Goal: Task Accomplishment & Management: Manage account settings

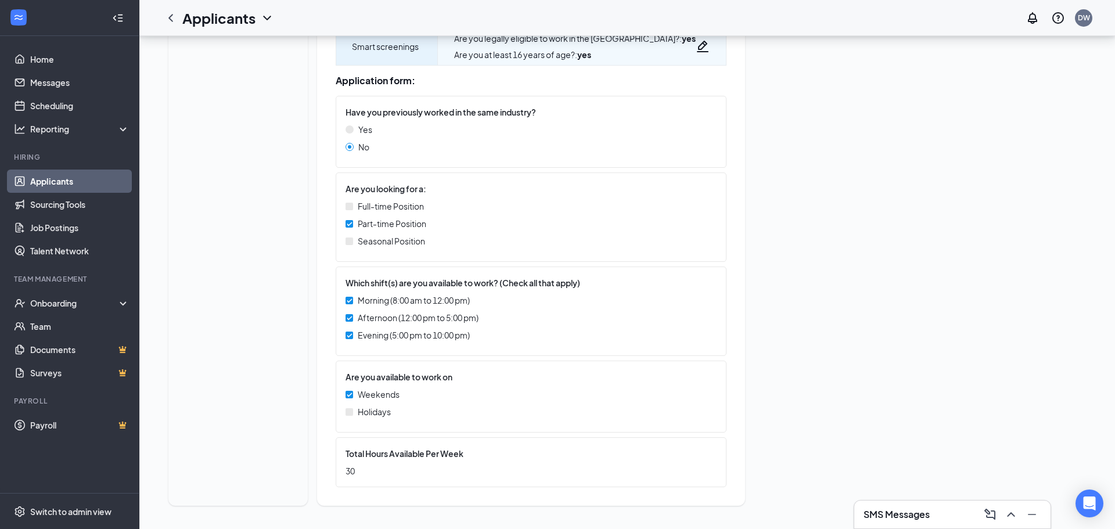
scroll to position [288, 0]
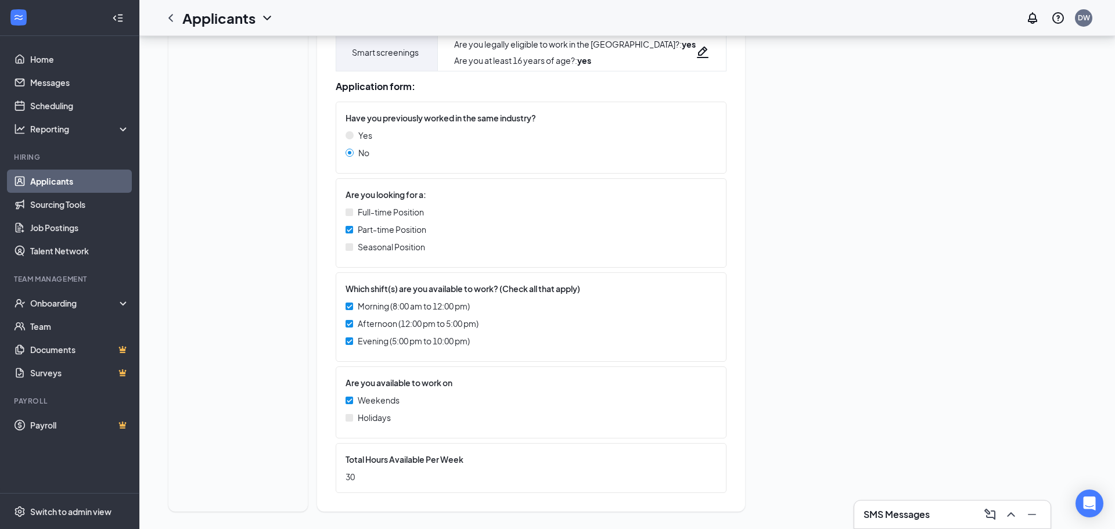
click at [71, 177] on link "Applicants" at bounding box center [79, 181] width 99 height 23
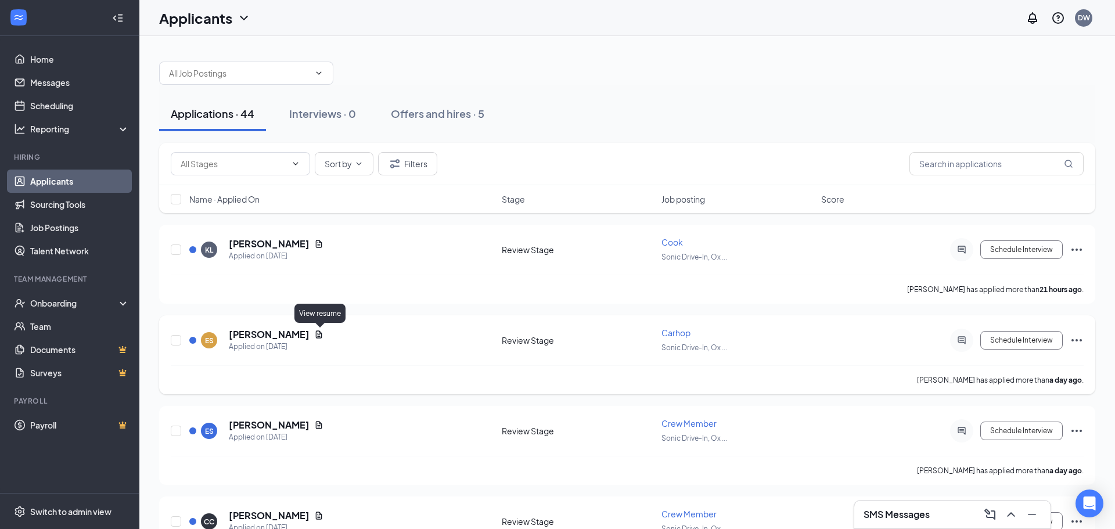
click at [319, 335] on icon "Document" at bounding box center [318, 334] width 9 height 9
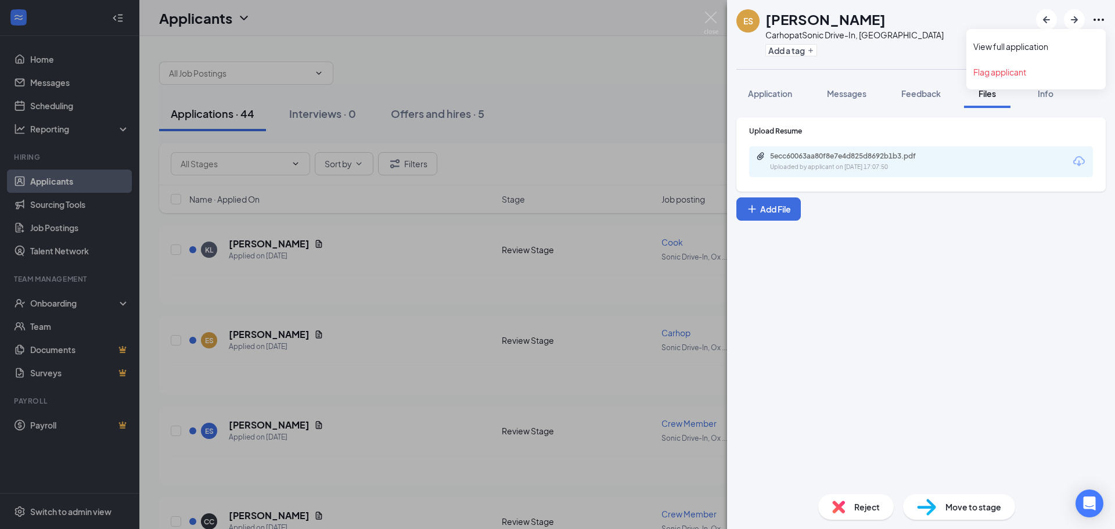
click at [1095, 21] on icon "Ellipses" at bounding box center [1099, 20] width 14 height 14
click at [992, 50] on link "View full application" at bounding box center [1035, 47] width 125 height 12
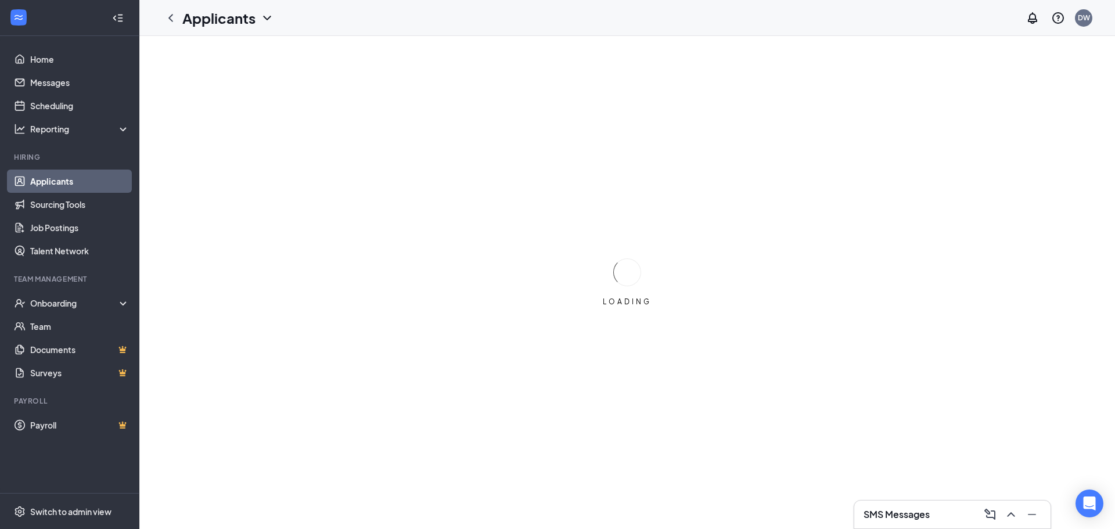
click at [372, 314] on div "LOADING" at bounding box center [627, 282] width 976 height 493
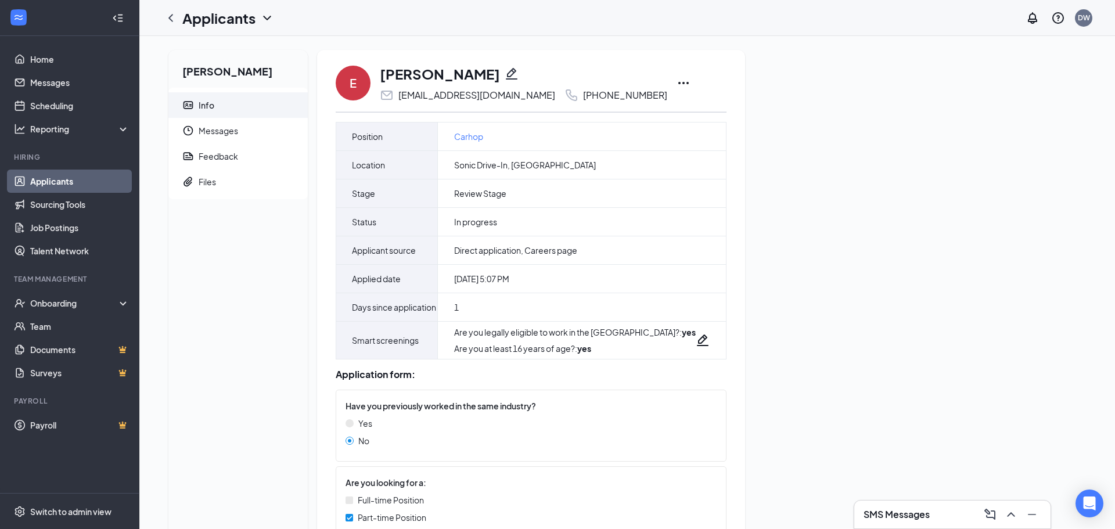
click at [677, 84] on icon "Ellipses" at bounding box center [684, 83] width 14 height 14
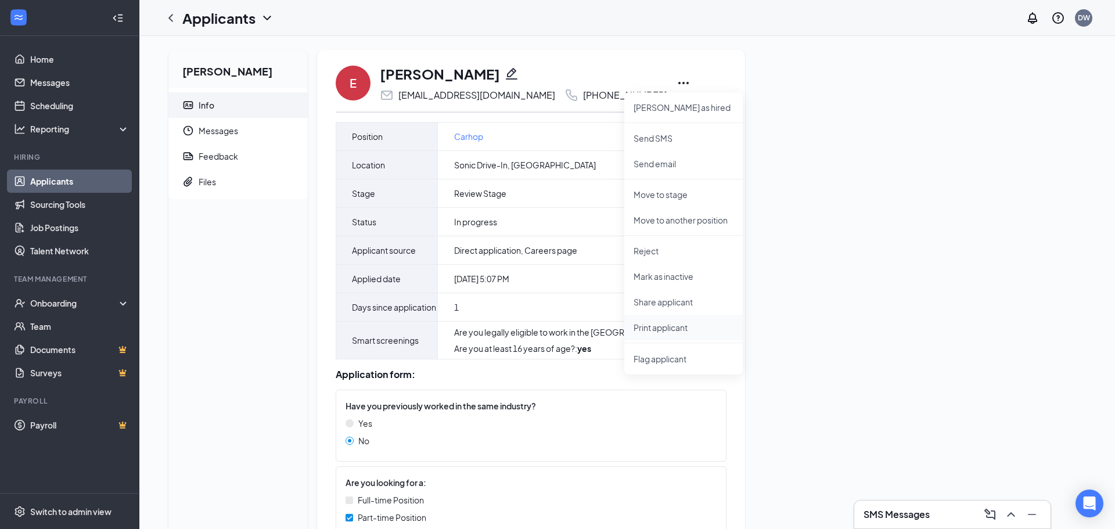
click at [653, 328] on p "Print applicant" at bounding box center [684, 328] width 100 height 12
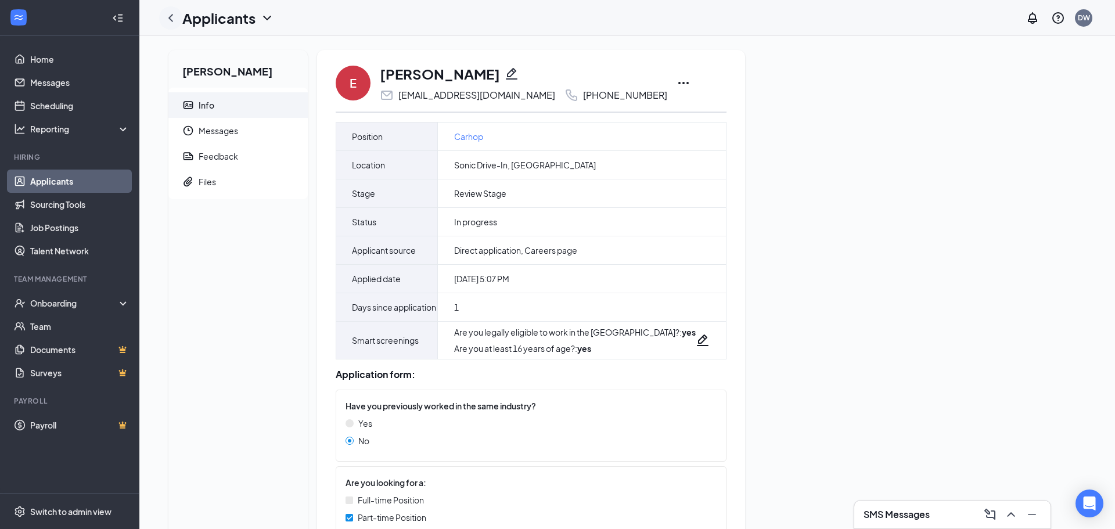
click at [164, 18] on icon "ChevronLeft" at bounding box center [171, 18] width 14 height 14
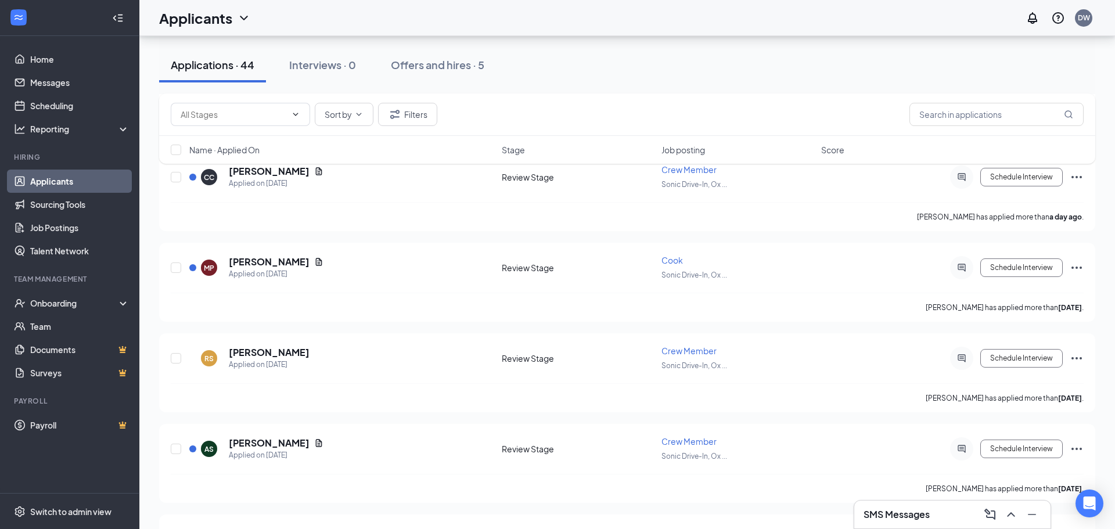
scroll to position [346, 0]
click at [293, 348] on h5 "Ryleigh-Ann Sims" at bounding box center [269, 351] width 81 height 13
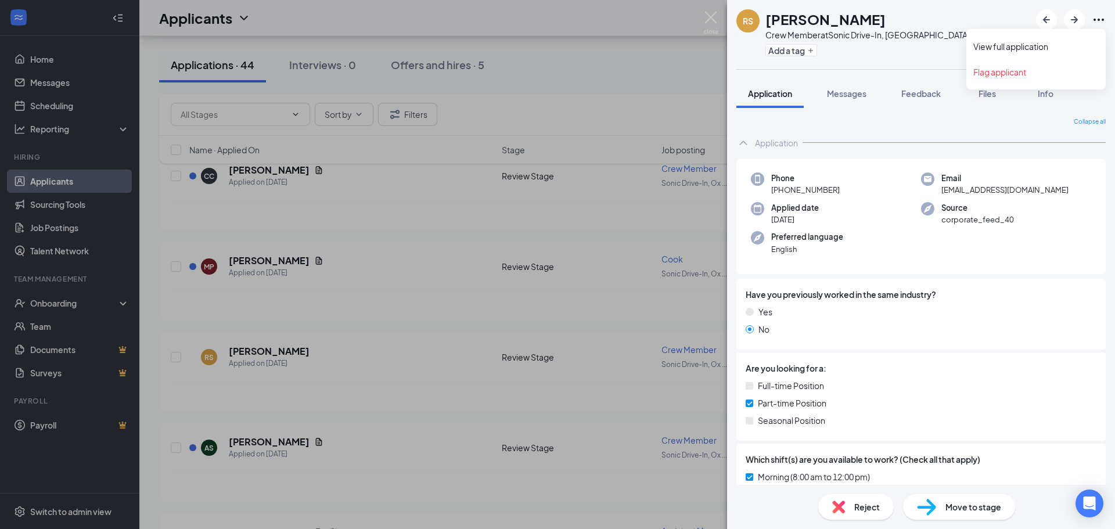
click at [1101, 23] on icon "Ellipses" at bounding box center [1099, 20] width 14 height 14
click at [1010, 49] on link "View full application" at bounding box center [1035, 47] width 125 height 12
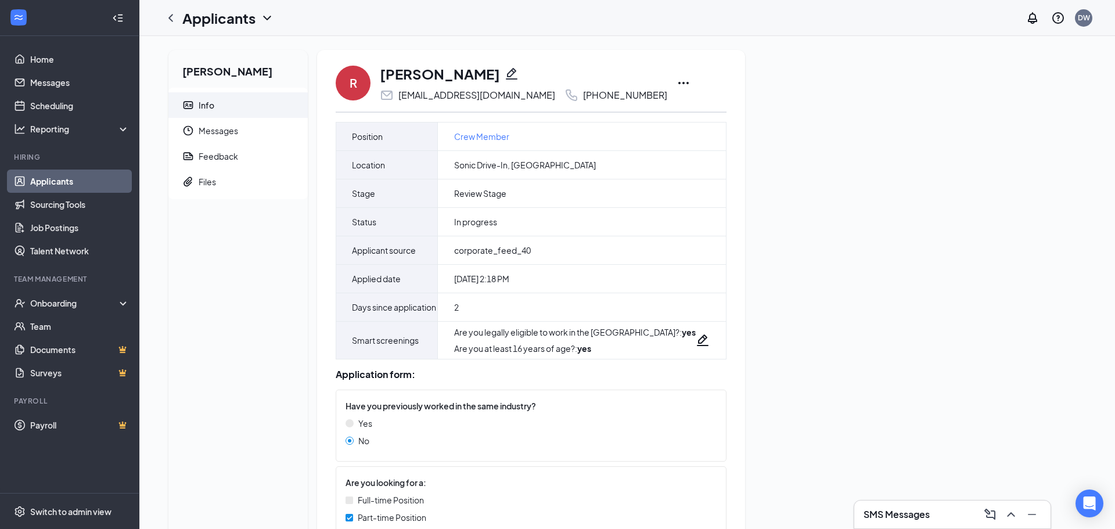
click at [677, 85] on icon "Ellipses" at bounding box center [684, 83] width 14 height 14
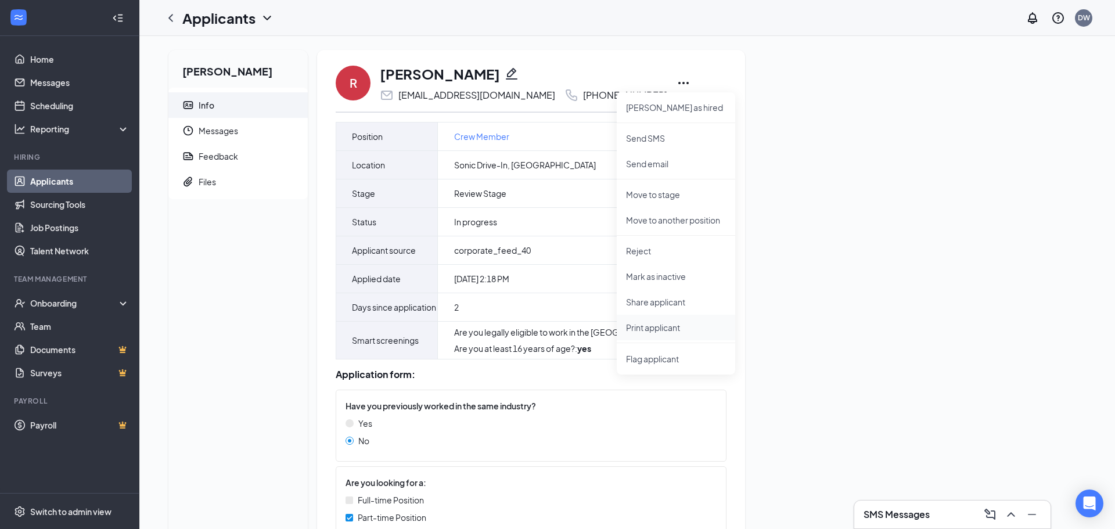
click at [642, 329] on p "Print applicant" at bounding box center [676, 328] width 100 height 12
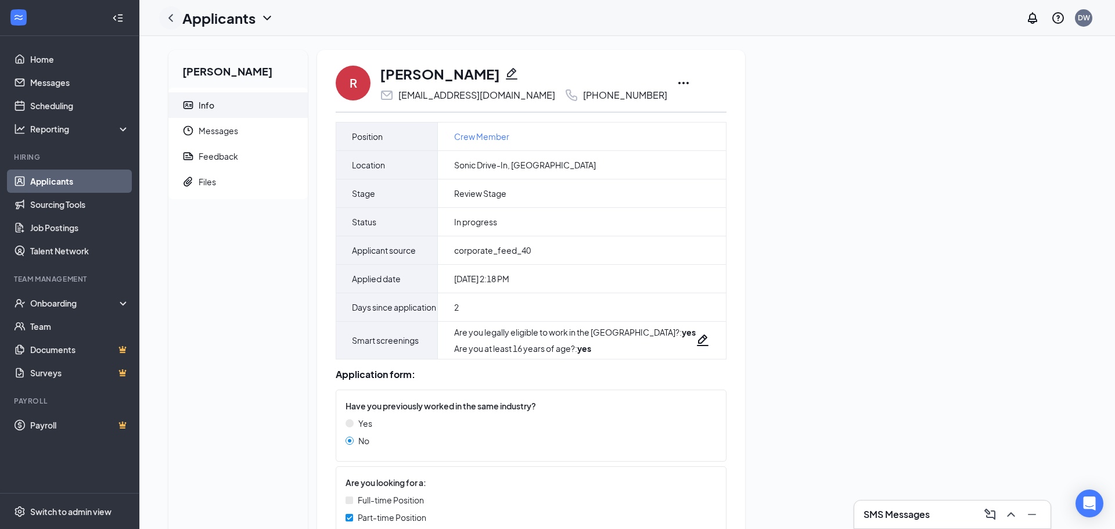
click at [171, 23] on icon "ChevronLeft" at bounding box center [171, 18] width 14 height 14
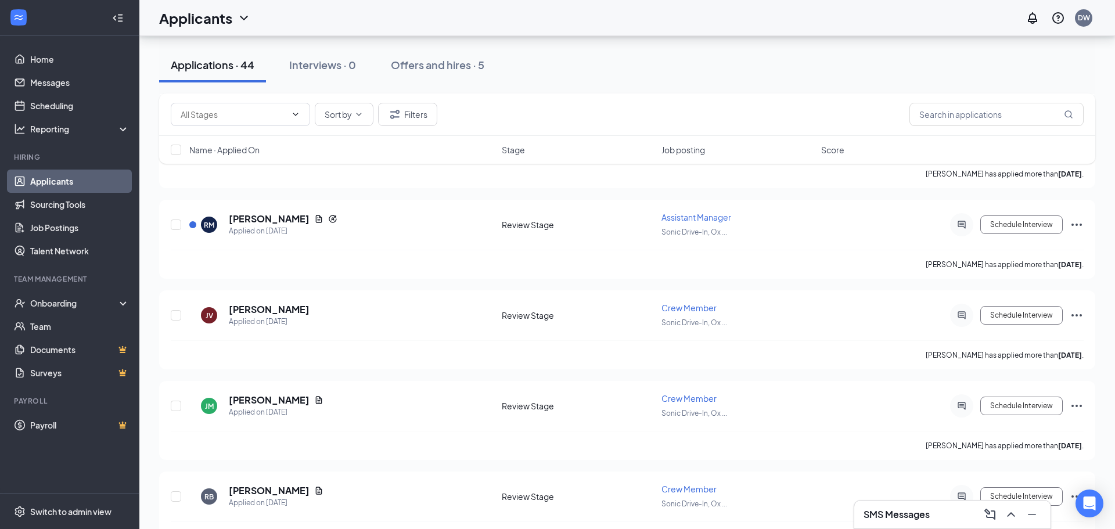
scroll to position [662, 0]
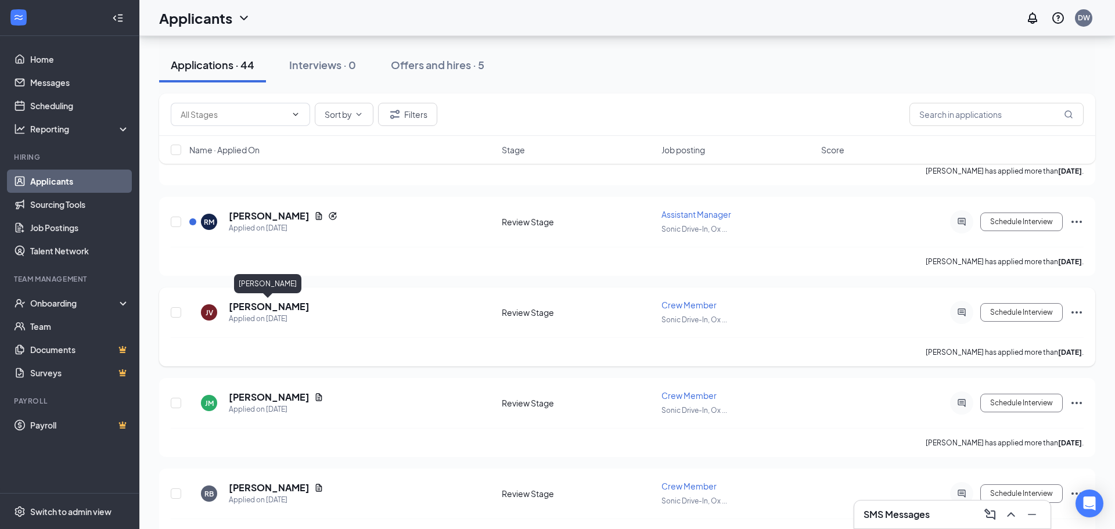
click at [280, 306] on h5 "[PERSON_NAME]" at bounding box center [269, 306] width 81 height 13
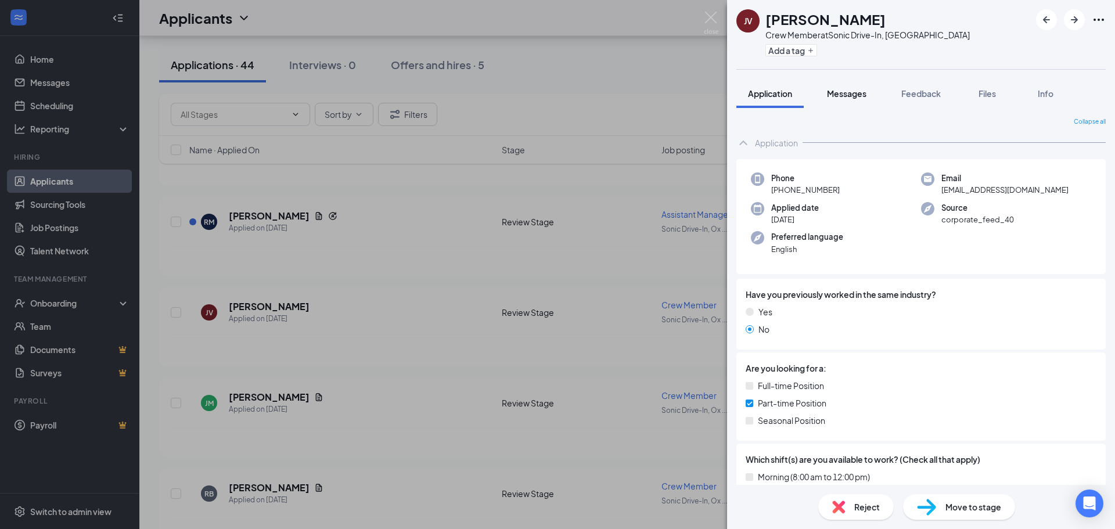
click at [855, 100] on button "Messages" at bounding box center [846, 93] width 63 height 29
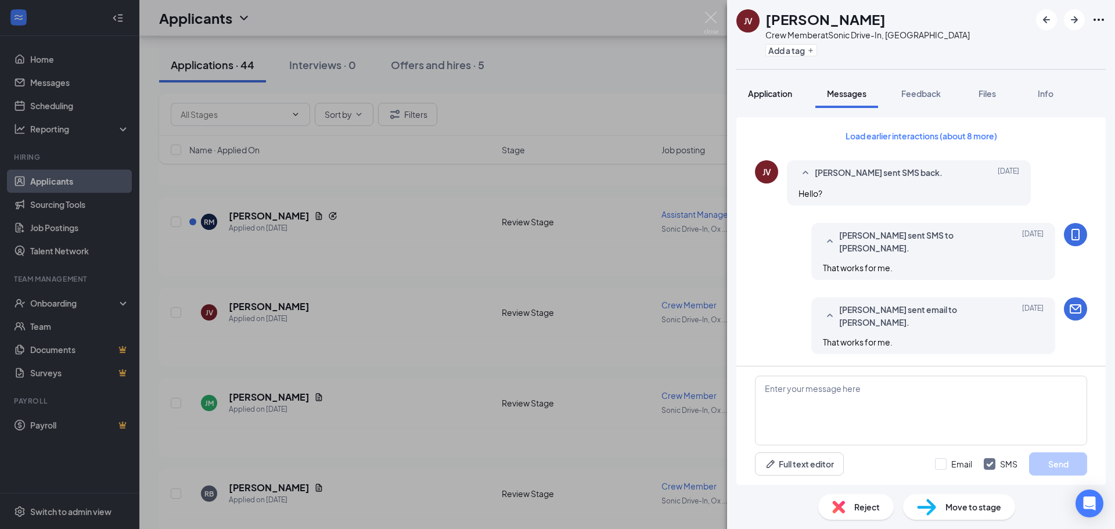
click at [761, 104] on button "Application" at bounding box center [769, 93] width 67 height 29
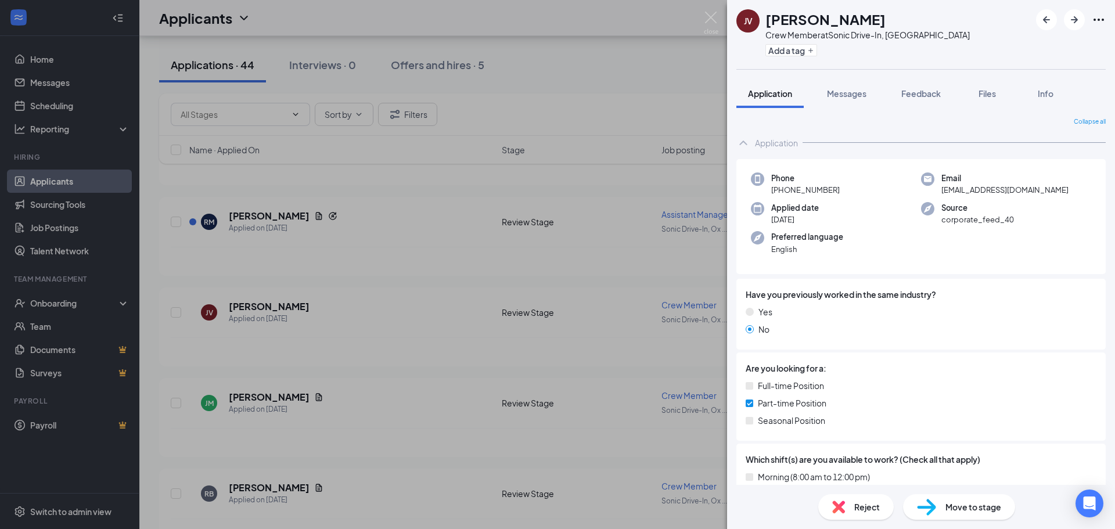
click at [1106, 19] on div "JV James Van Dyke Crew Member at Sonic Drive-In, Oxford Add a tag" at bounding box center [921, 34] width 388 height 69
click at [1000, 51] on link "View full application" at bounding box center [1035, 47] width 125 height 12
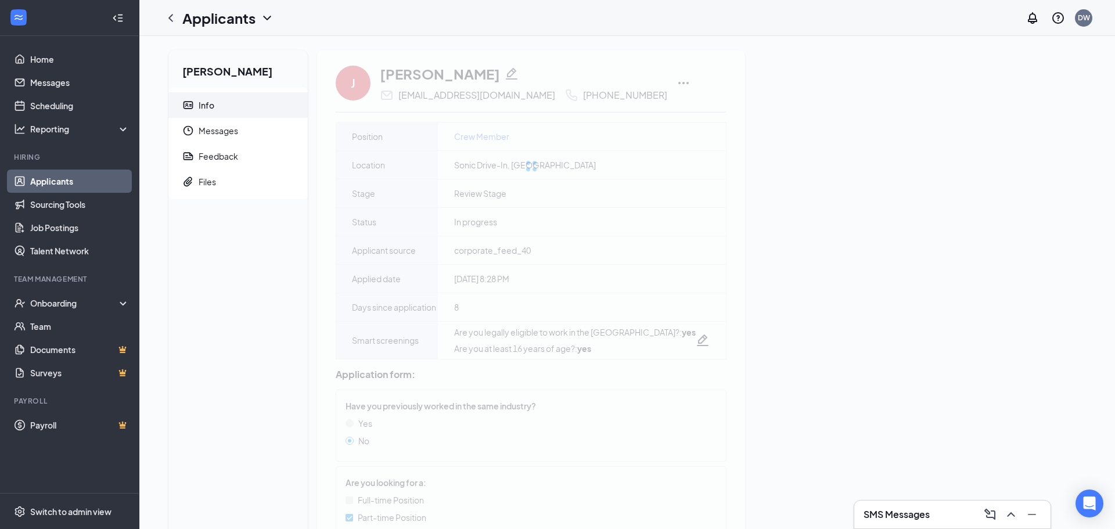
click at [779, 246] on div "[PERSON_NAME] Info Messages Feedback Files [PERSON_NAME] [EMAIL_ADDRESS][DOMAIN…" at bounding box center [627, 429] width 936 height 759
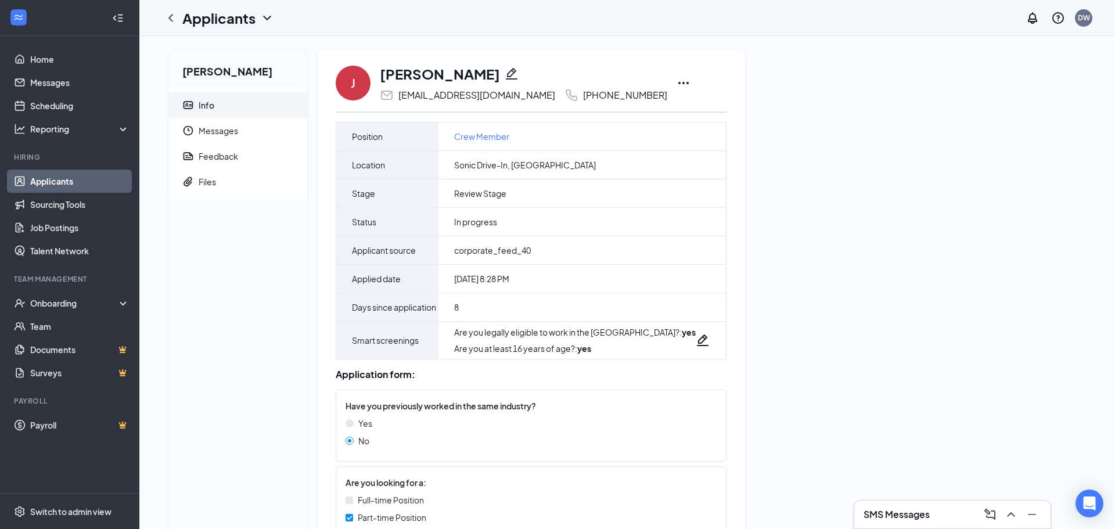
click at [677, 86] on icon "Ellipses" at bounding box center [684, 83] width 14 height 14
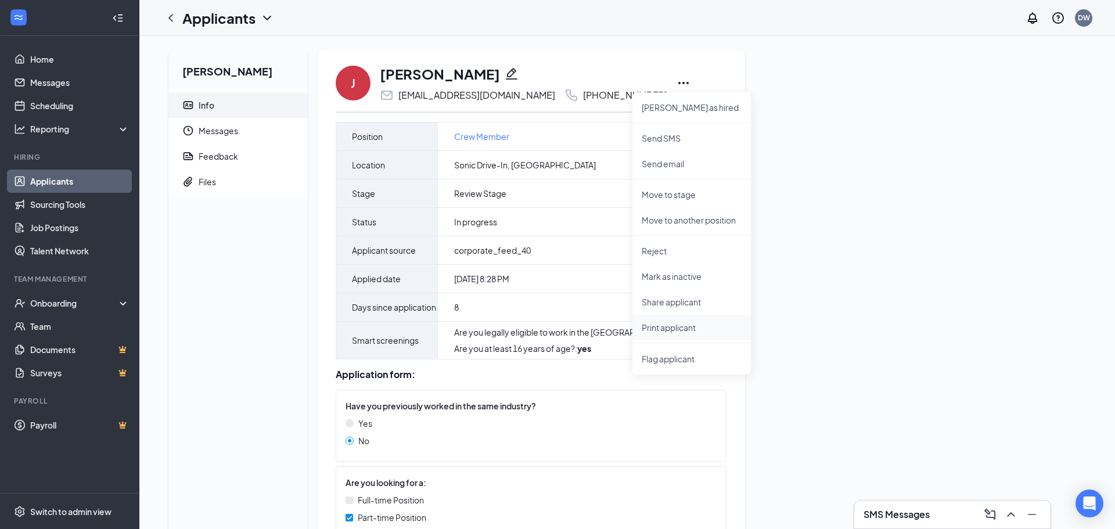
click at [651, 329] on p "Print applicant" at bounding box center [692, 328] width 100 height 12
